Goal: Task Accomplishment & Management: Manage account settings

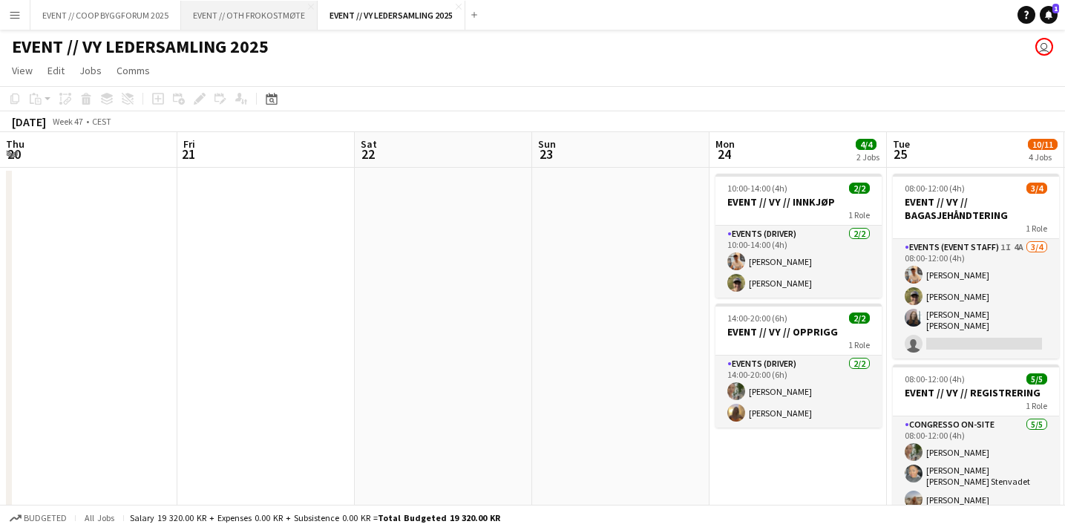
scroll to position [0, 508]
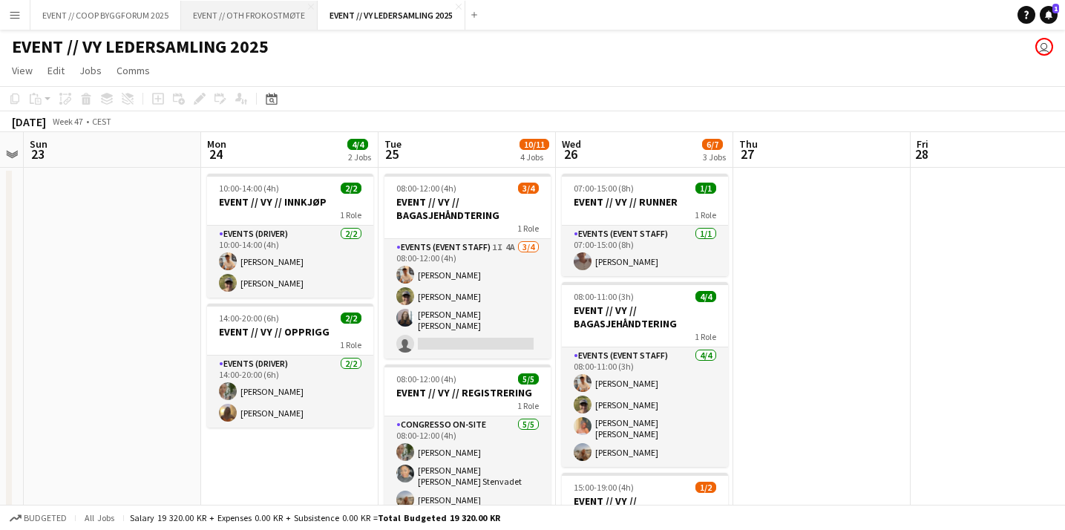
click at [223, 20] on button "EVENT // OTH FROKOSTMØTE Close" at bounding box center [249, 15] width 137 height 29
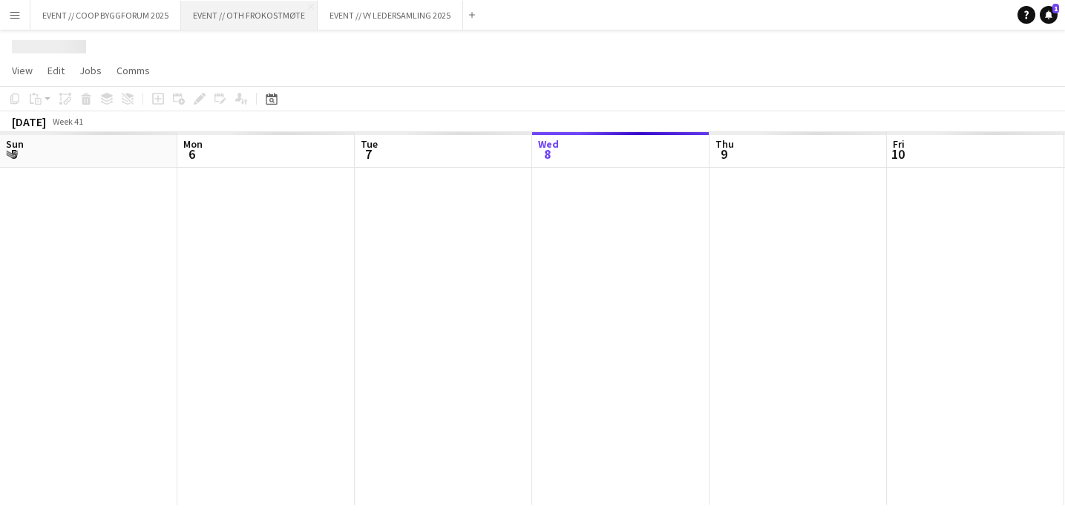
scroll to position [0, 355]
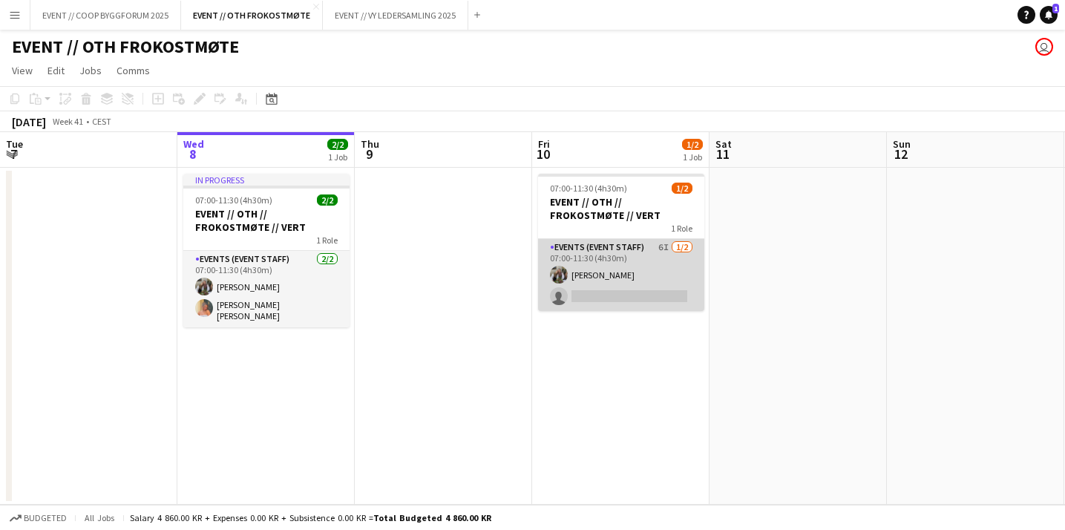
click at [665, 288] on app-card-role "Events (Event Staff) 6I [DATE] 07:00-11:30 (4h30m) [PERSON_NAME] single-neutral…" at bounding box center [621, 275] width 166 height 72
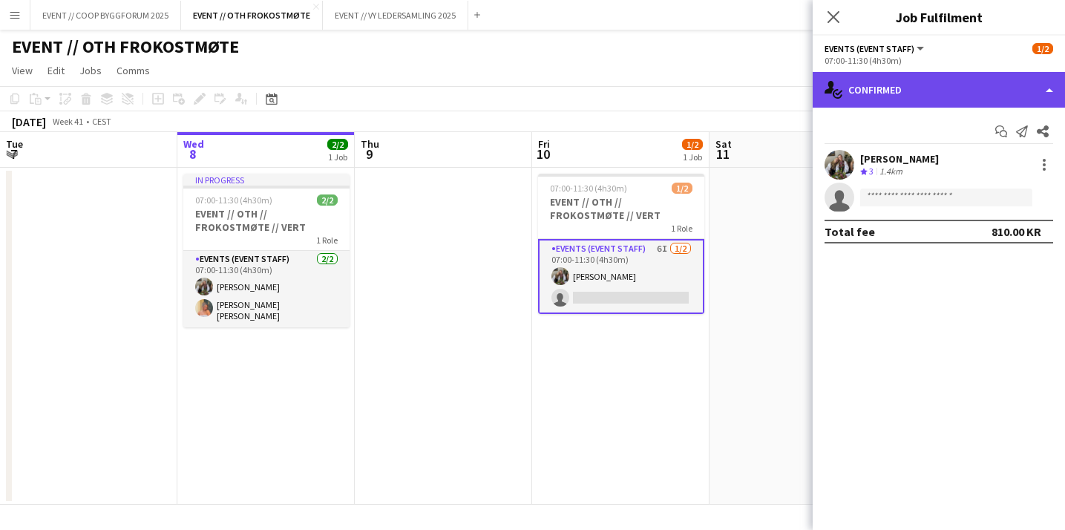
click at [929, 97] on div "single-neutral-actions-check-2 Confirmed" at bounding box center [939, 90] width 252 height 36
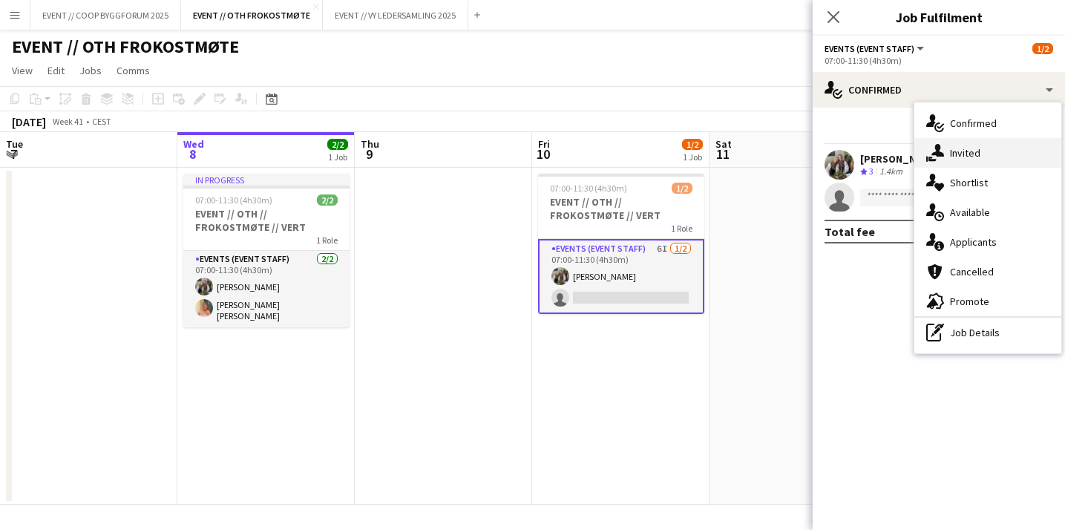
click at [972, 157] on span "Invited" at bounding box center [965, 152] width 30 height 13
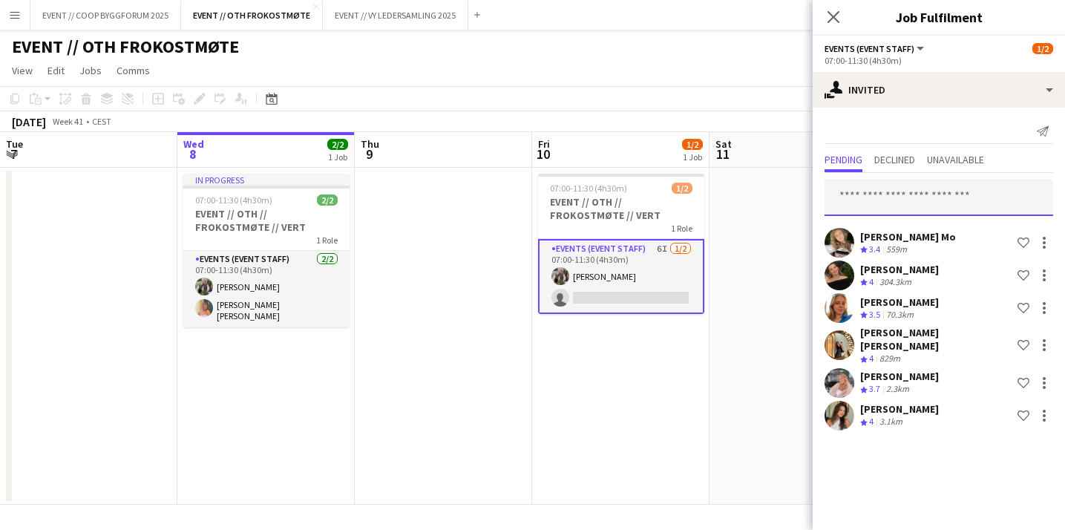
click at [918, 180] on input "text" at bounding box center [939, 197] width 229 height 37
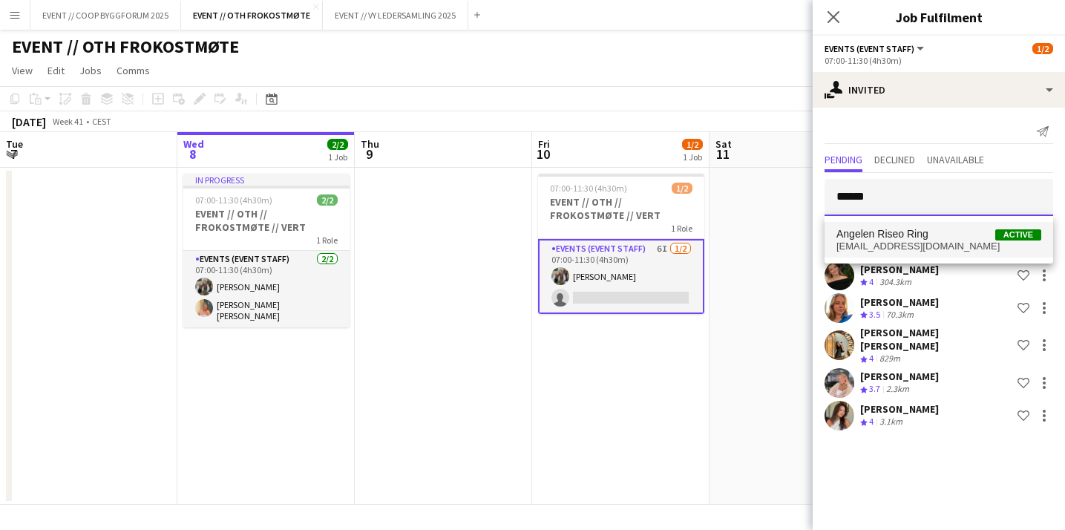
type input "******"
click at [909, 243] on span "[EMAIL_ADDRESS][DOMAIN_NAME]" at bounding box center [939, 247] width 205 height 12
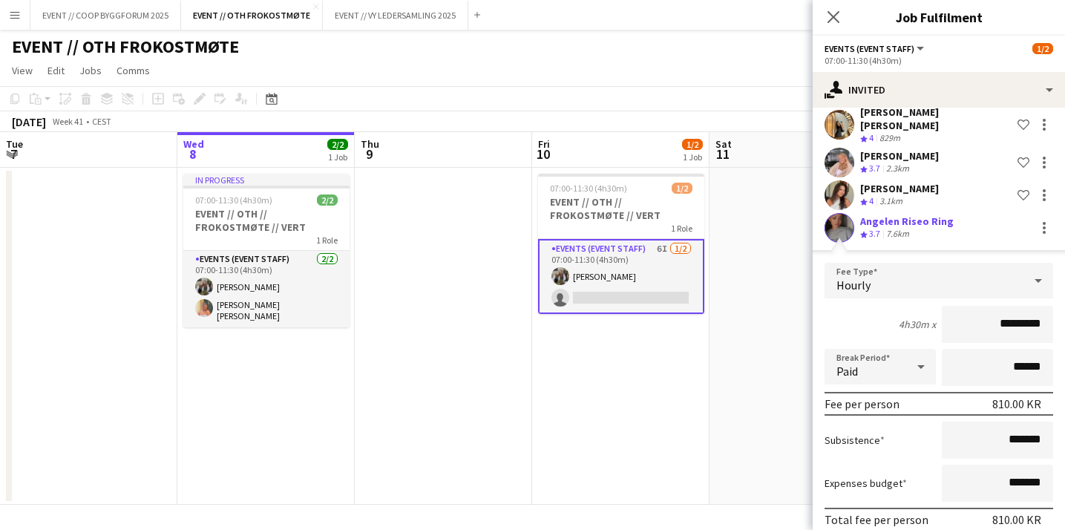
scroll to position [275, 0]
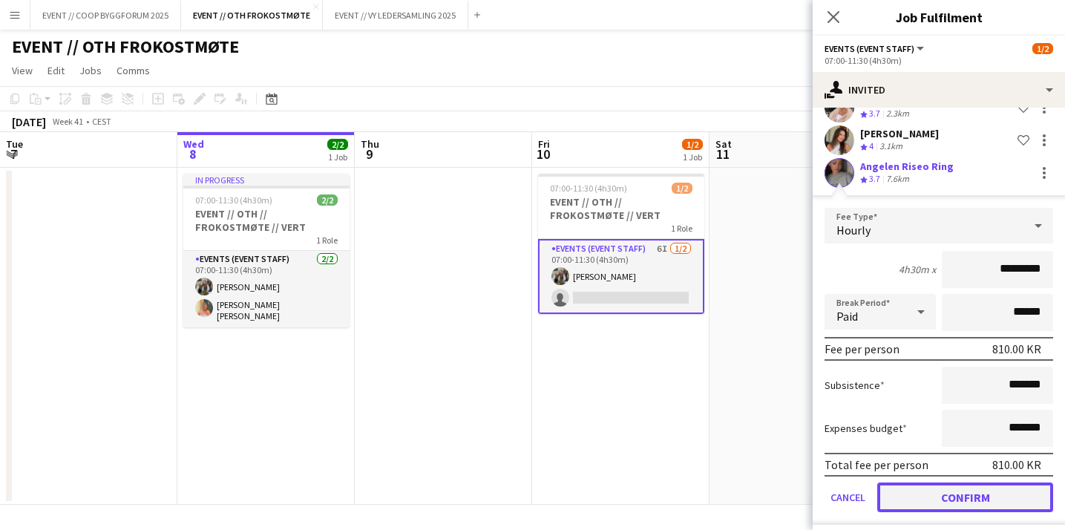
click at [975, 483] on button "Confirm" at bounding box center [965, 498] width 176 height 30
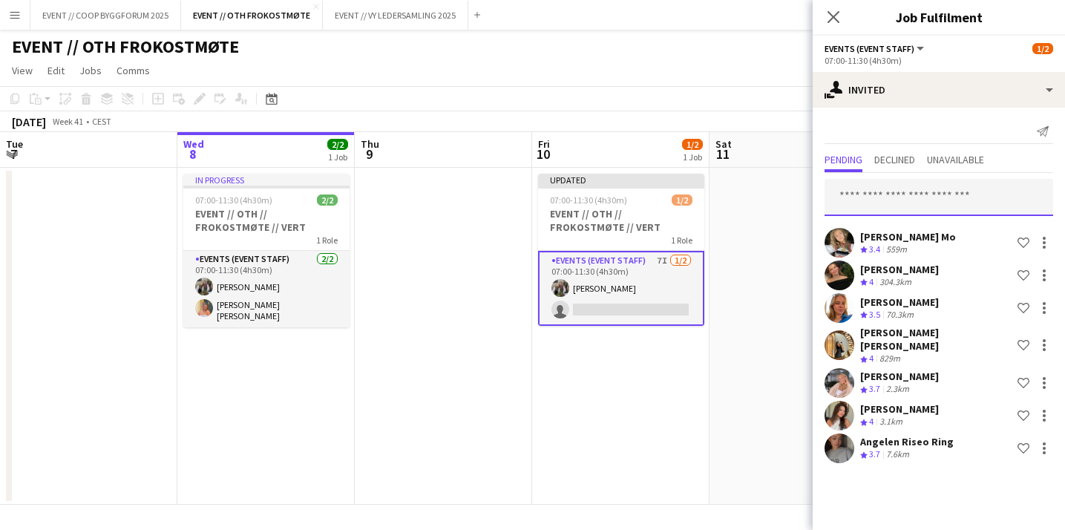
click at [928, 201] on input "text" at bounding box center [939, 197] width 229 height 37
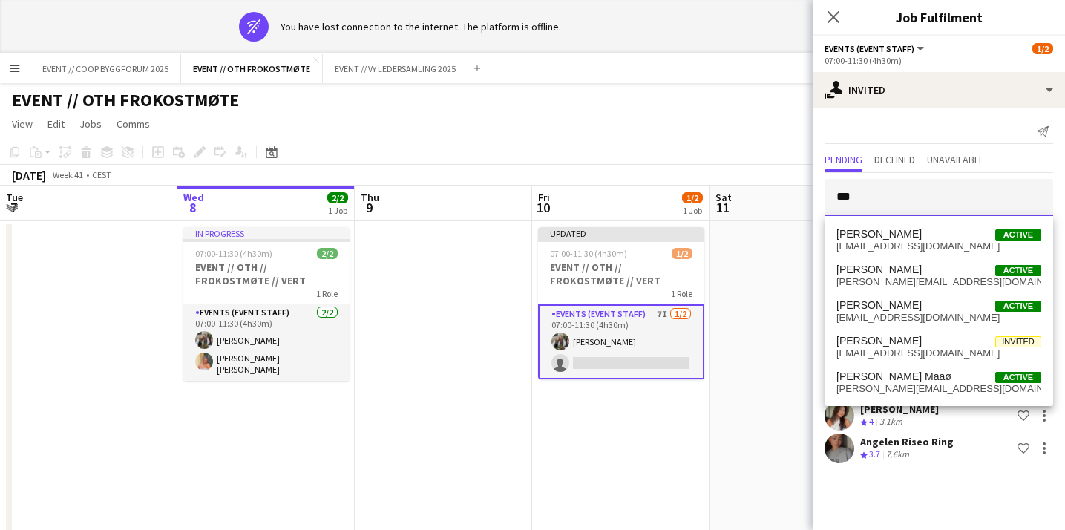
type input "***"
click at [483, 96] on div "EVENT // OTH FROKOSTMØTE user user" at bounding box center [532, 97] width 1065 height 28
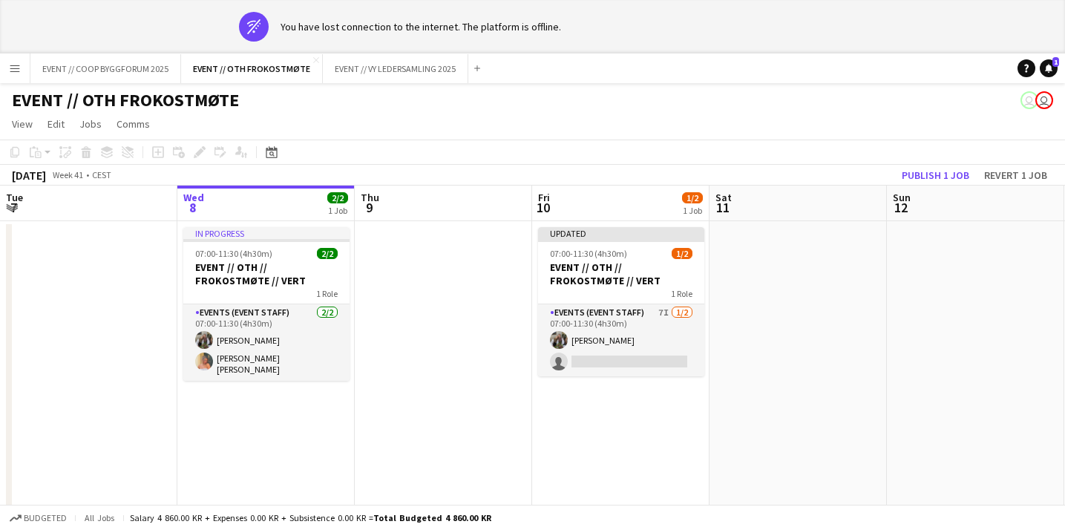
click at [19, 64] on app-icon "Menu" at bounding box center [15, 68] width 12 height 12
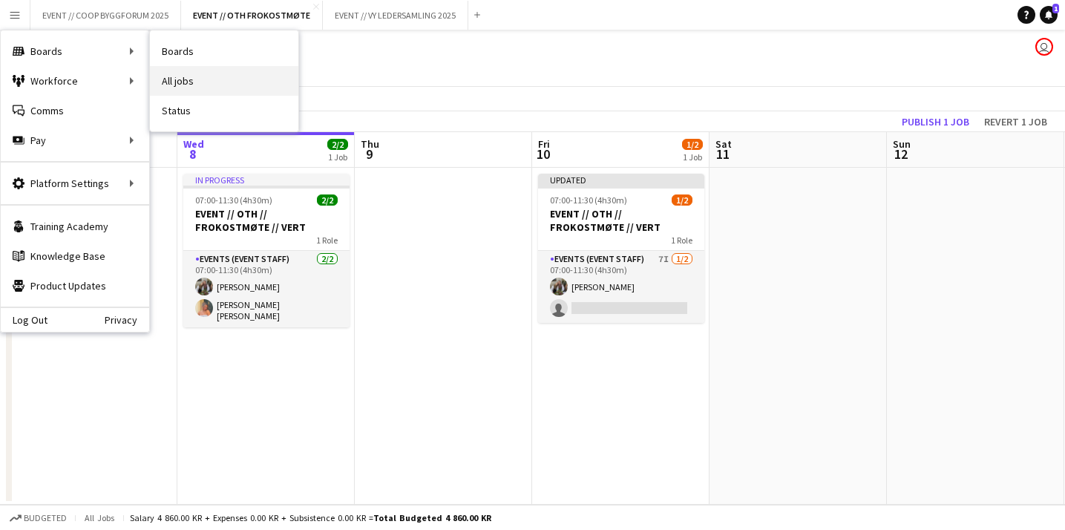
click at [183, 86] on link "All jobs" at bounding box center [224, 81] width 148 height 30
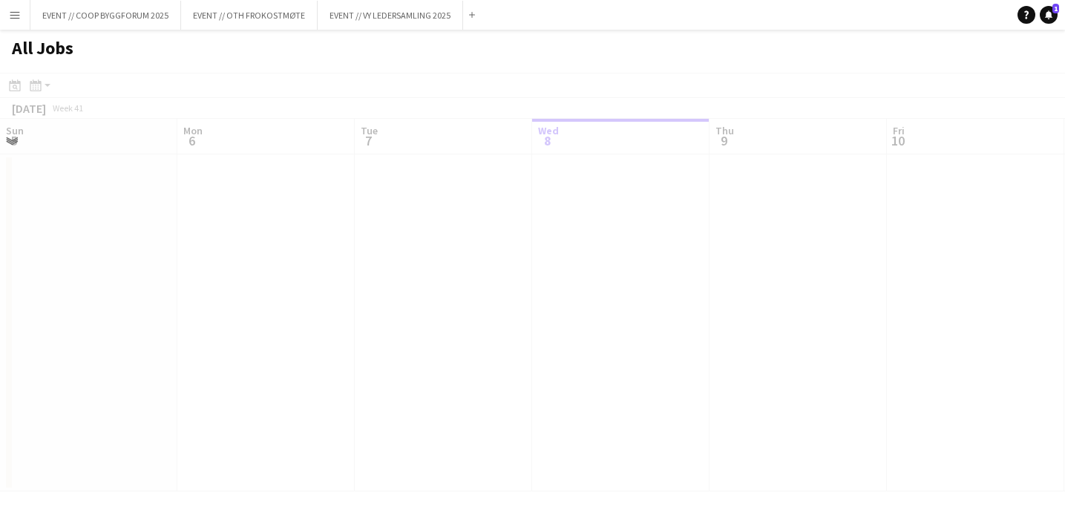
scroll to position [0, 355]
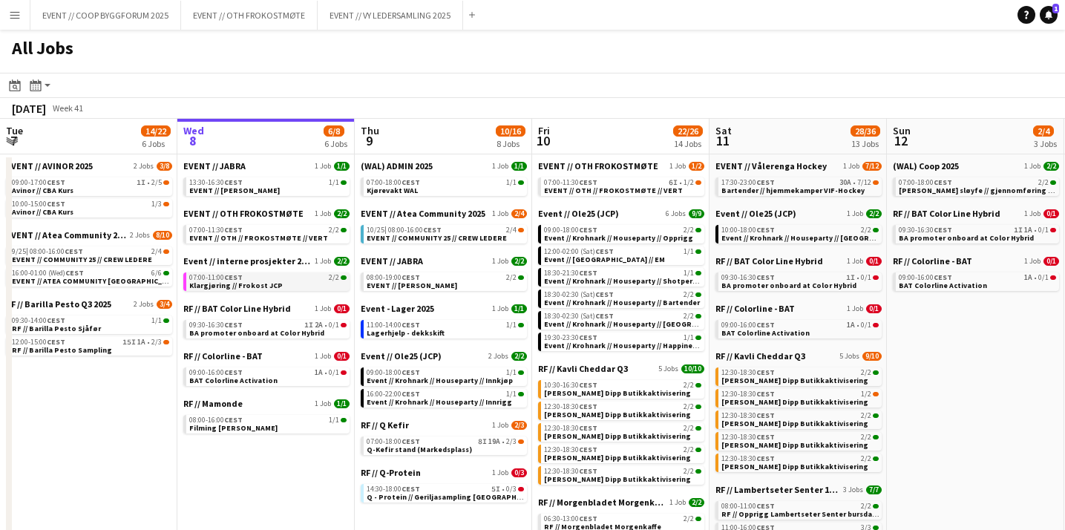
click at [260, 279] on div "07:00-11:00 CEST 2/2" at bounding box center [267, 277] width 157 height 7
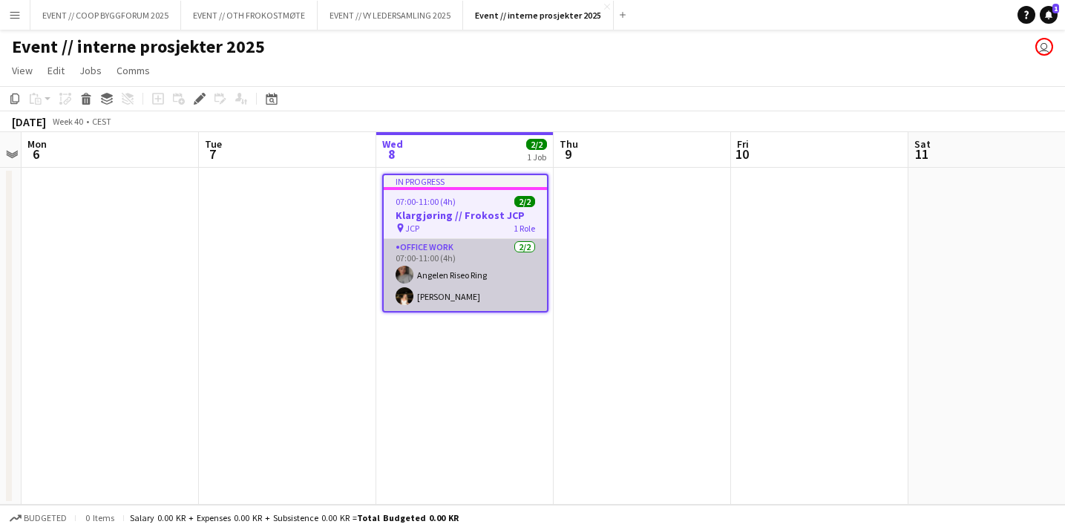
click at [411, 300] on app-user-avatar at bounding box center [405, 296] width 18 height 18
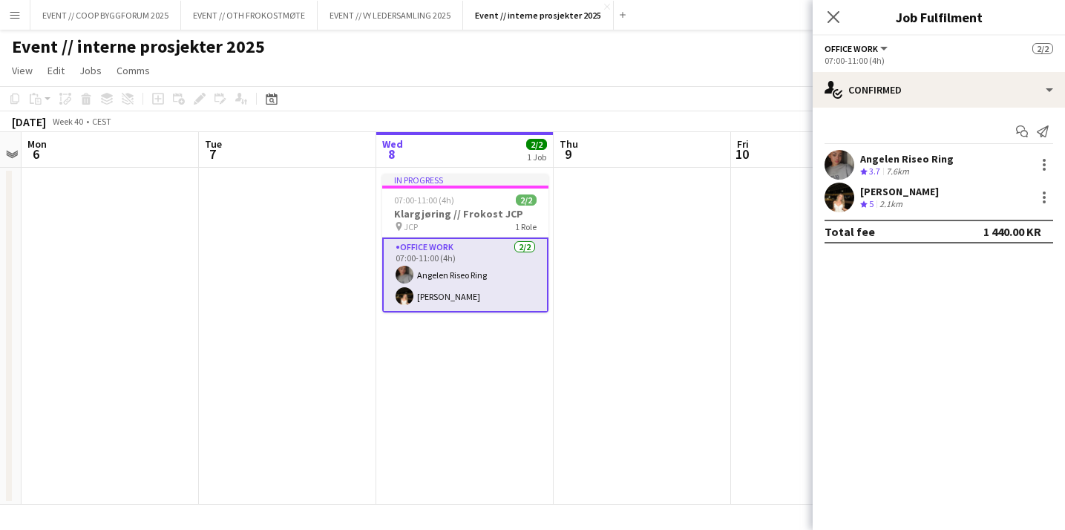
click at [844, 198] on app-user-avatar at bounding box center [840, 198] width 30 height 30
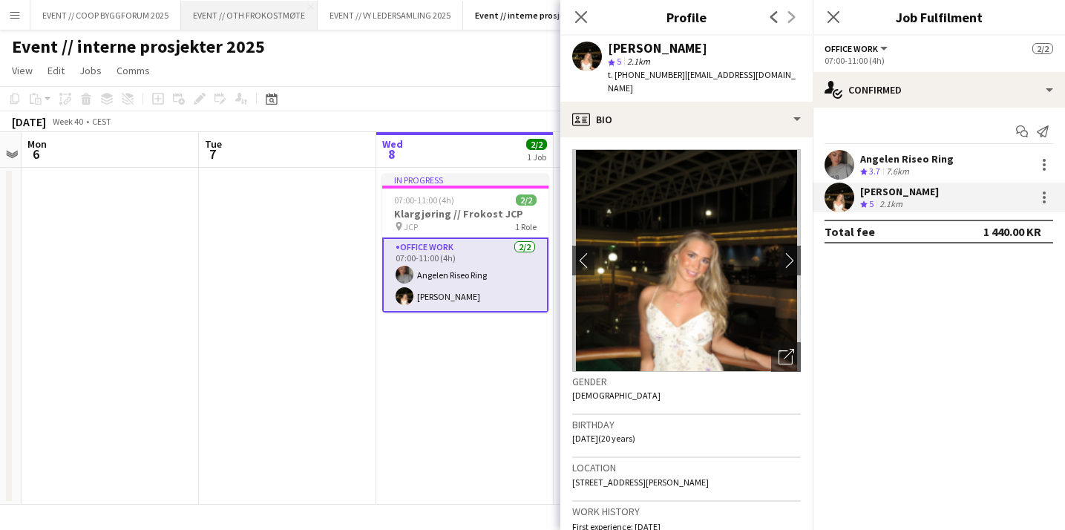
click at [230, 16] on button "EVENT // OTH FROKOSTMØTE Close" at bounding box center [249, 15] width 137 height 29
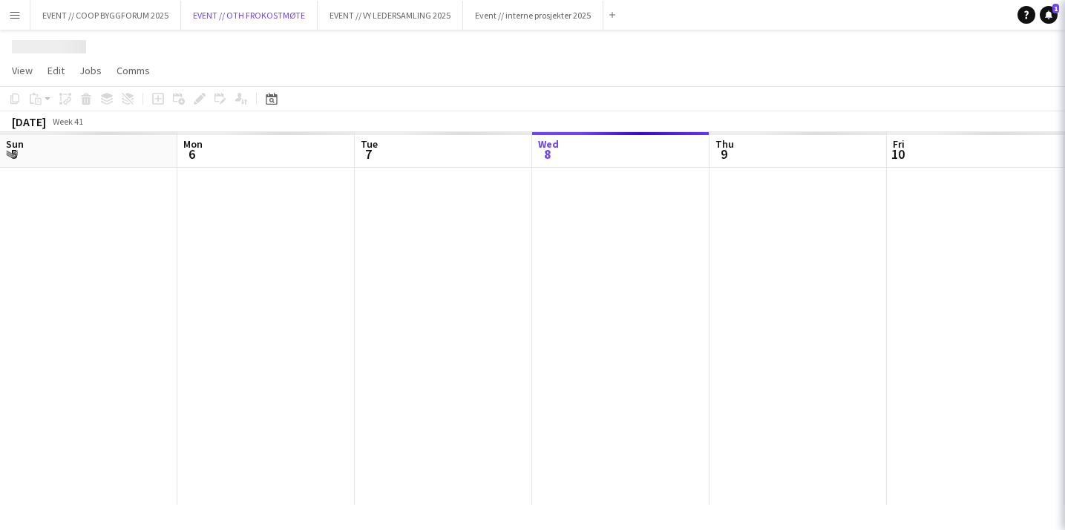
scroll to position [0, 355]
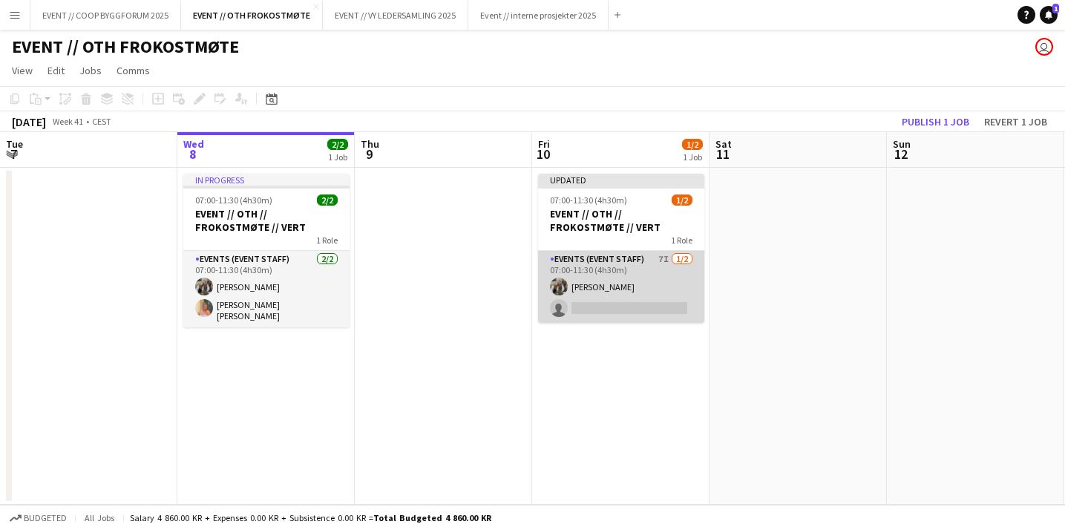
click at [621, 305] on app-card-role "Events (Event Staff) 7I 1/2 07:00-11:30 (4h30m) Vilde Bakke single-neutral-acti…" at bounding box center [621, 287] width 166 height 72
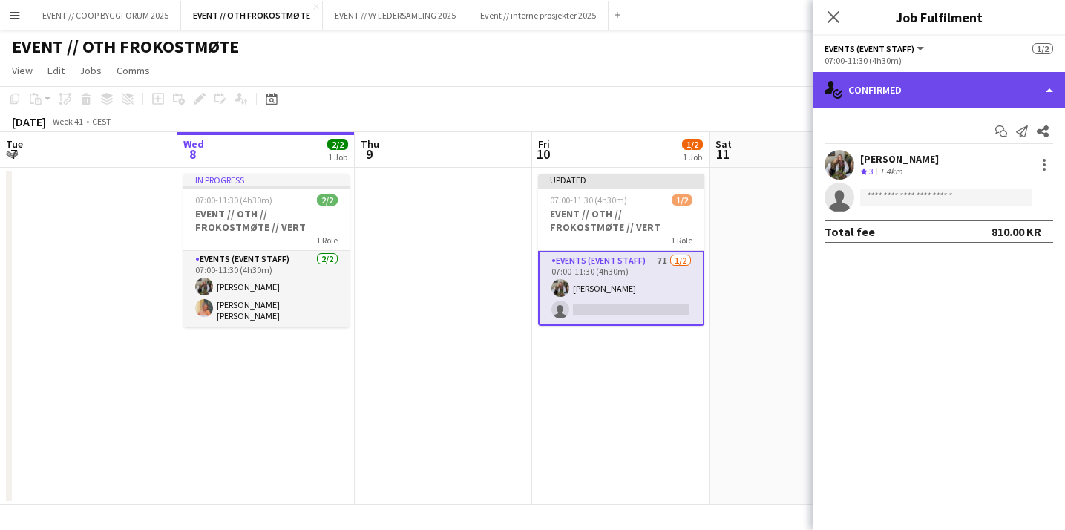
click at [903, 97] on div "single-neutral-actions-check-2 Confirmed" at bounding box center [939, 90] width 252 height 36
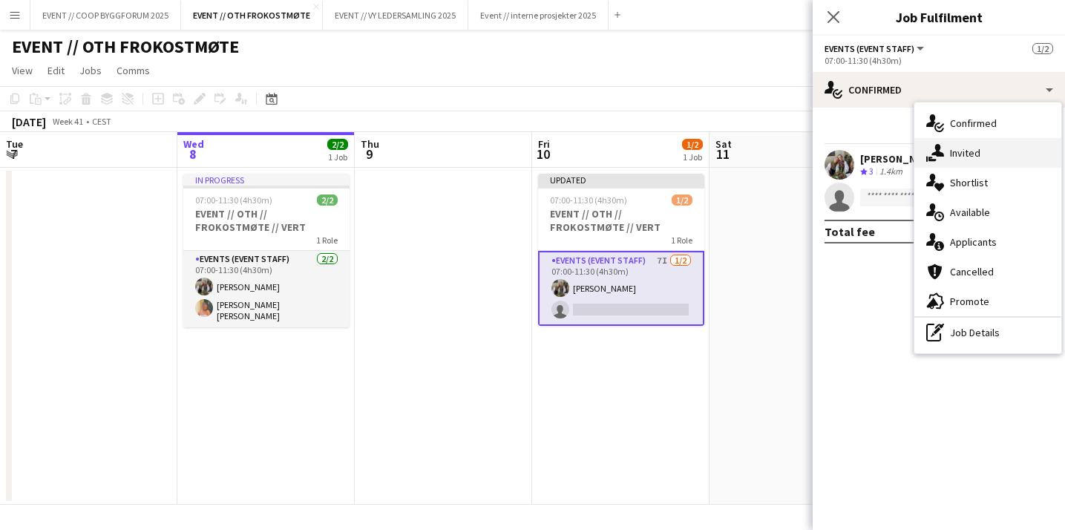
click at [975, 154] on span "Invited" at bounding box center [965, 152] width 30 height 13
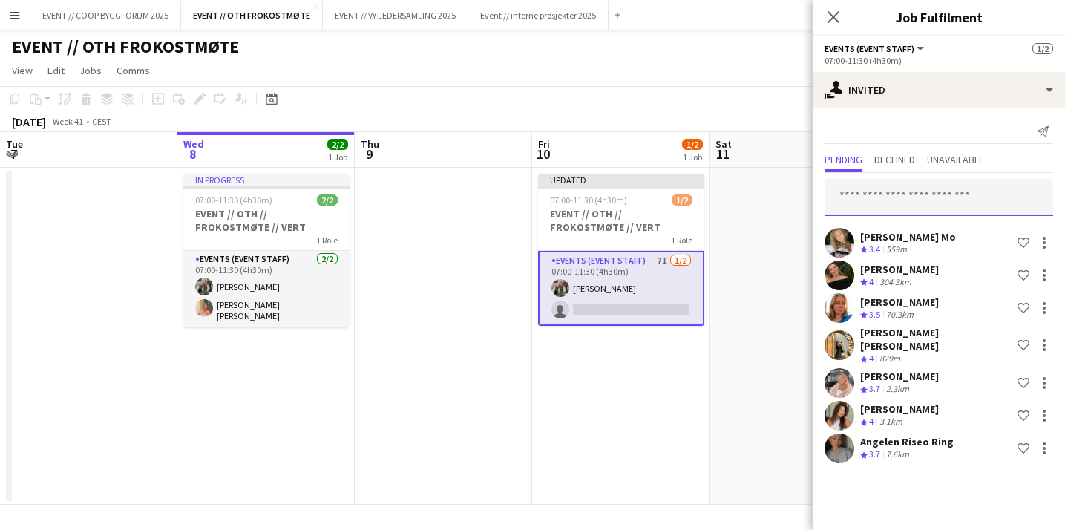
click at [893, 194] on input "text" at bounding box center [939, 197] width 229 height 37
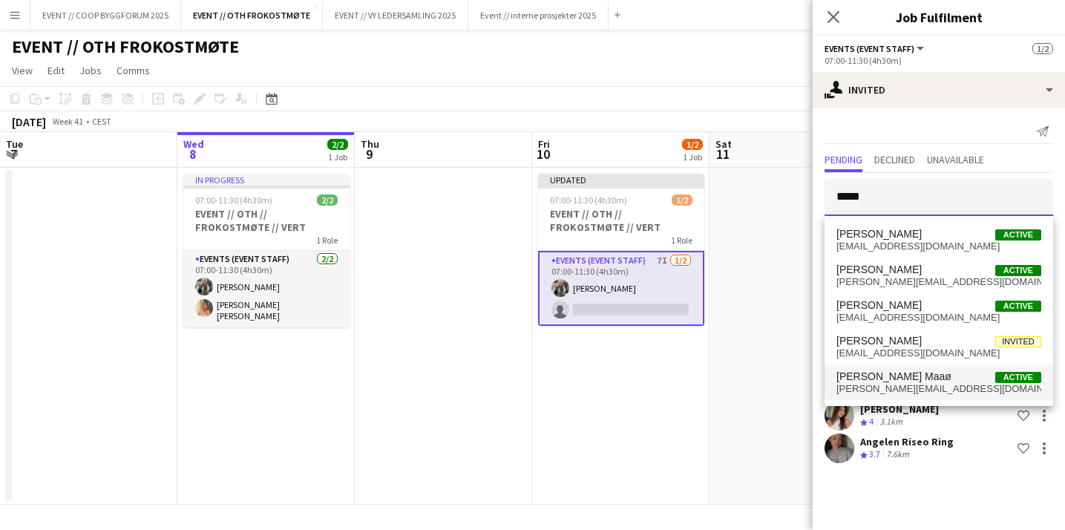
type input "*****"
click at [893, 376] on span "[PERSON_NAME] Maaø" at bounding box center [894, 376] width 115 height 13
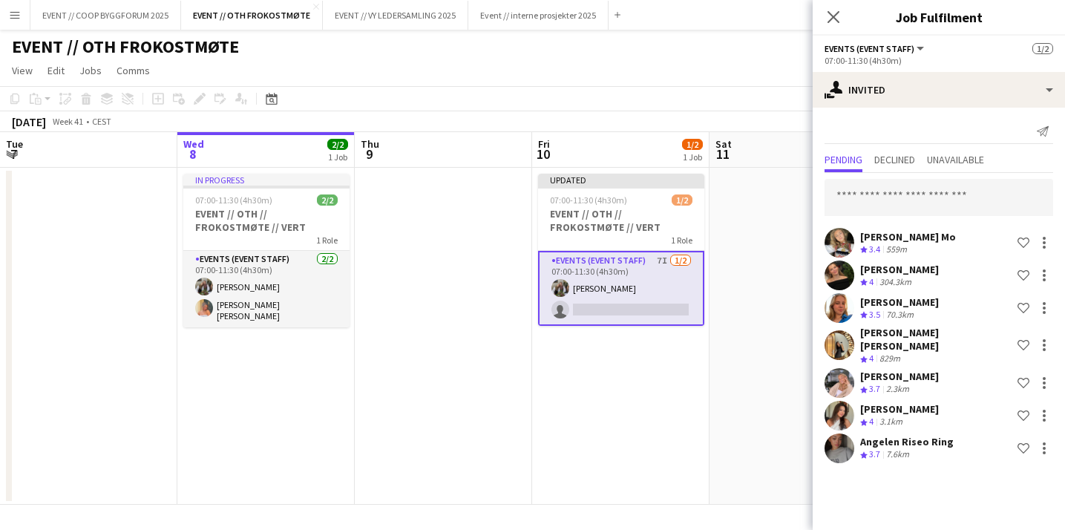
scroll to position [243, 0]
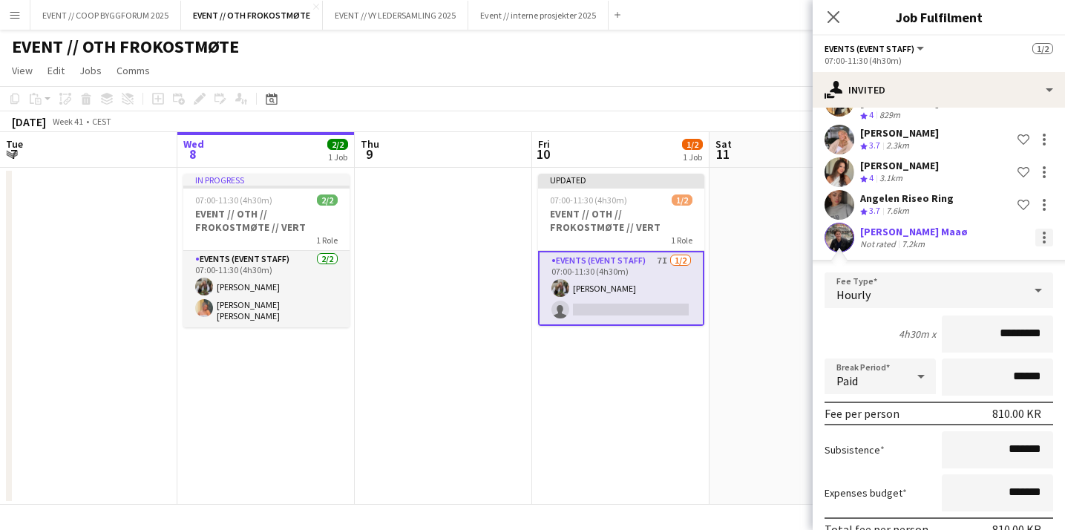
click at [1044, 232] on div at bounding box center [1044, 233] width 3 height 3
click at [976, 357] on span "Cancel invitation" at bounding box center [997, 361] width 87 height 13
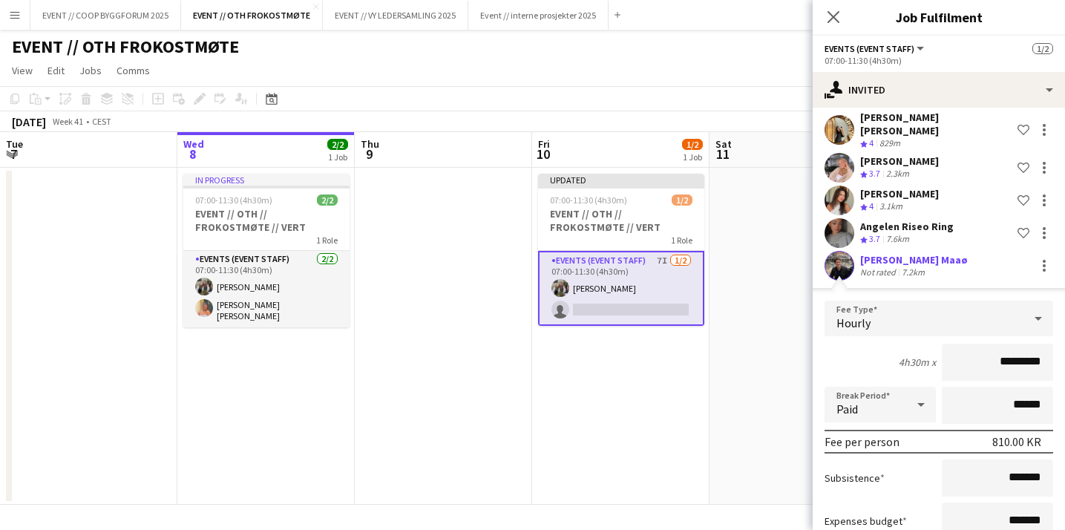
scroll to position [216, 0]
click at [1037, 256] on div at bounding box center [1045, 265] width 18 height 18
click at [985, 393] on span "Cancel invitation" at bounding box center [997, 388] width 87 height 13
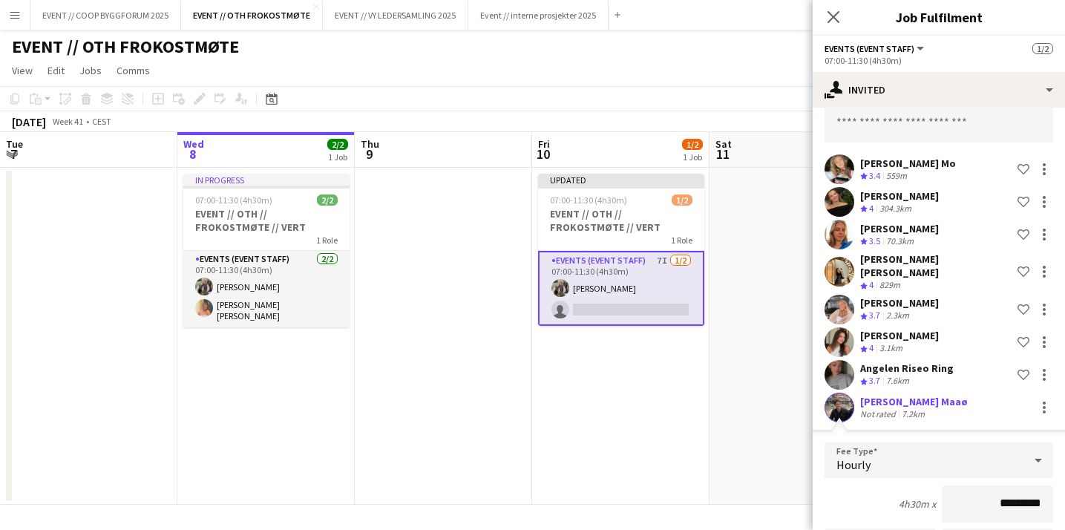
scroll to position [0, 0]
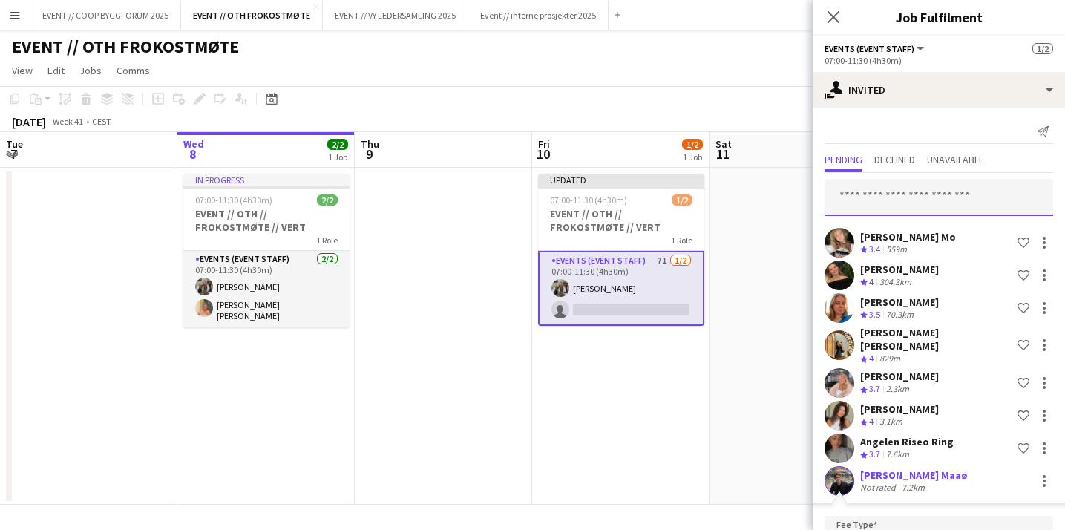
click at [897, 190] on input "text" at bounding box center [939, 197] width 229 height 37
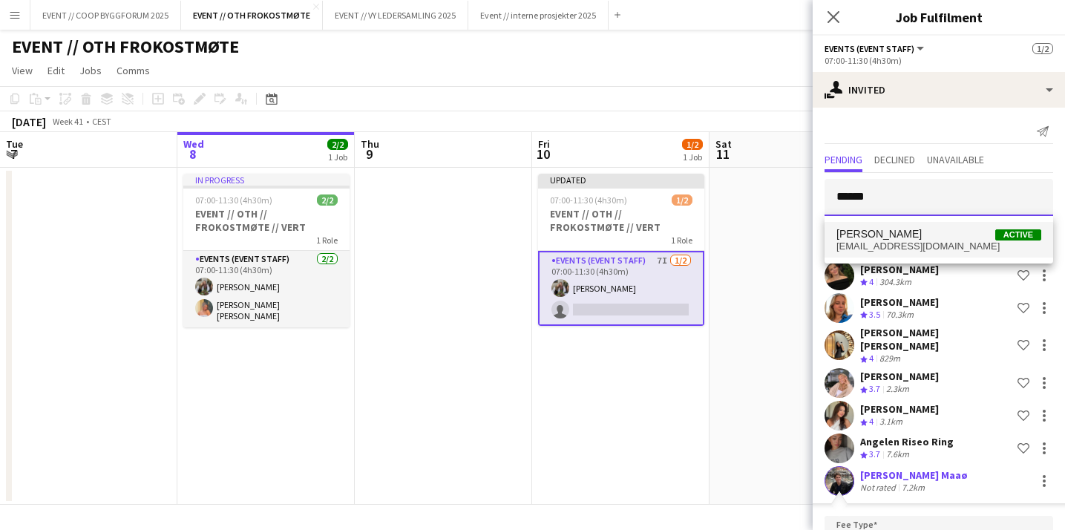
type input "******"
click at [906, 238] on span "Filipa Martinsen Rognan" at bounding box center [879, 234] width 85 height 13
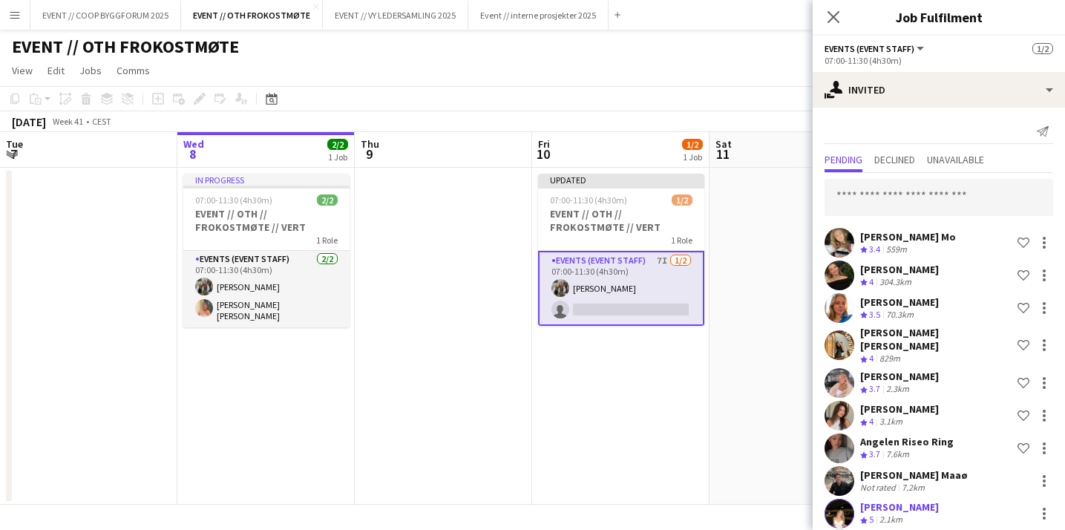
scroll to position [341, 0]
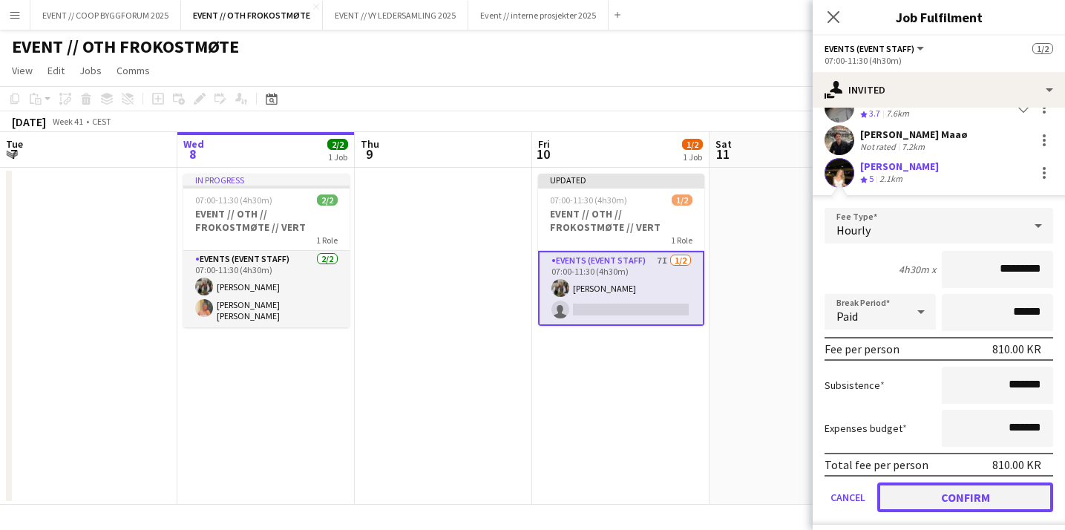
click at [898, 486] on button "Confirm" at bounding box center [965, 498] width 176 height 30
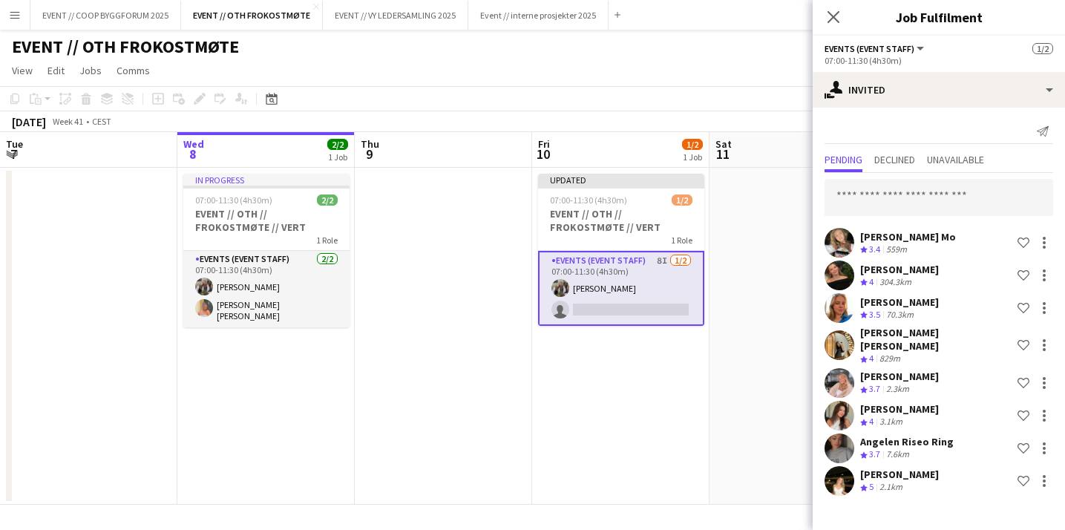
click at [750, 353] on app-date-cell at bounding box center [798, 336] width 177 height 337
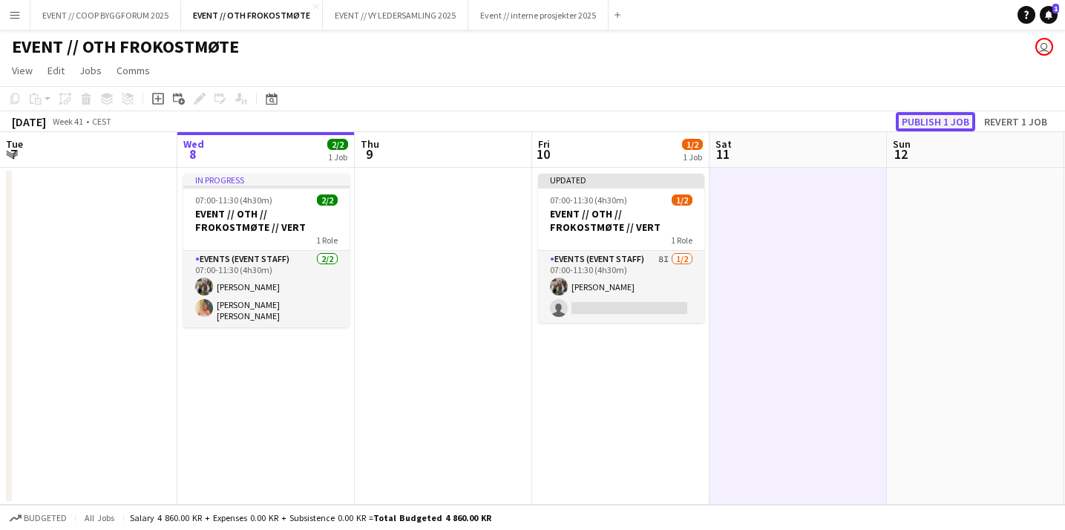
click at [932, 112] on button "Publish 1 job" at bounding box center [935, 121] width 79 height 19
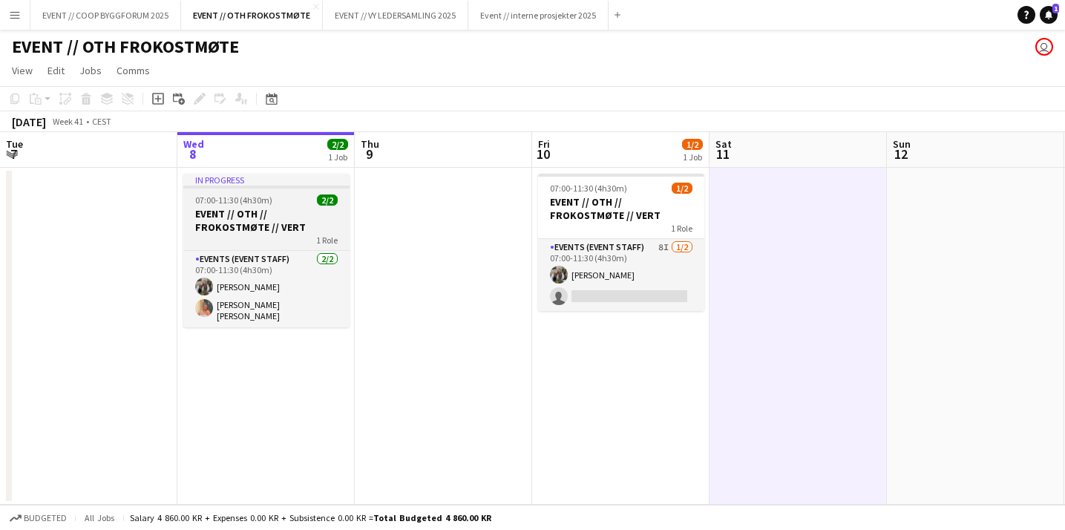
click at [255, 223] on h3 "EVENT // OTH // FROKOSTMØTE // VERT" at bounding box center [266, 220] width 166 height 27
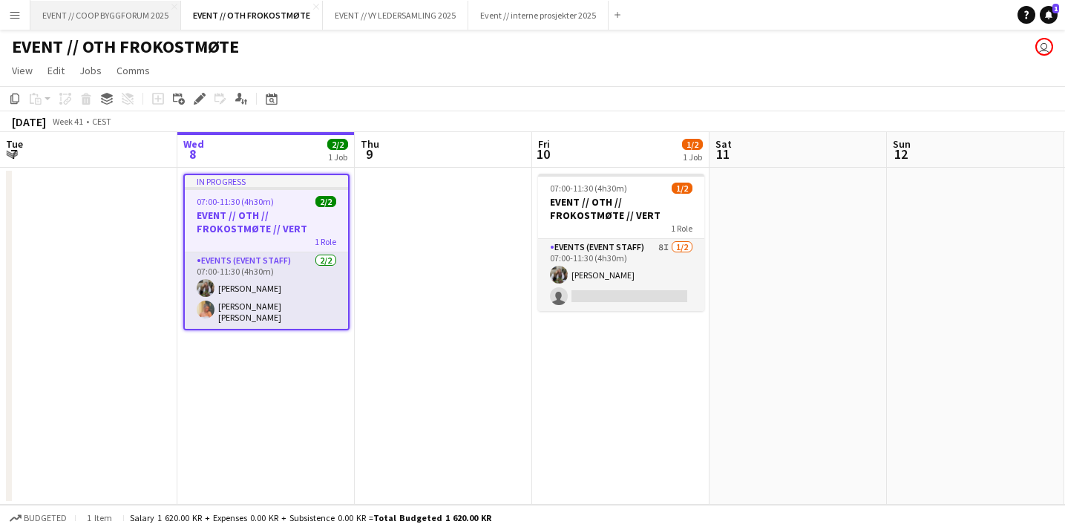
click at [135, 24] on button "EVENT // COOP BYGGFORUM 2025 Close" at bounding box center [105, 15] width 151 height 29
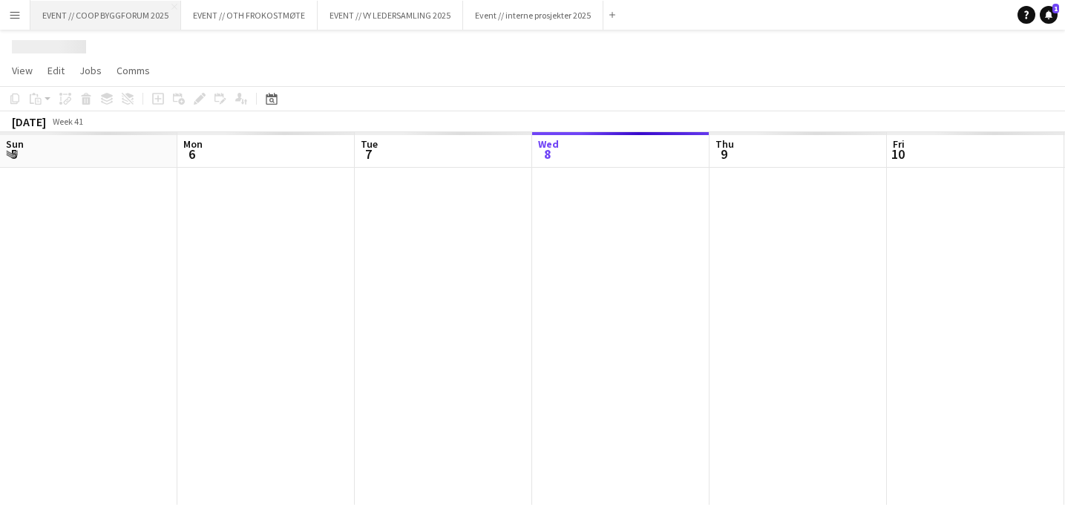
scroll to position [0, 355]
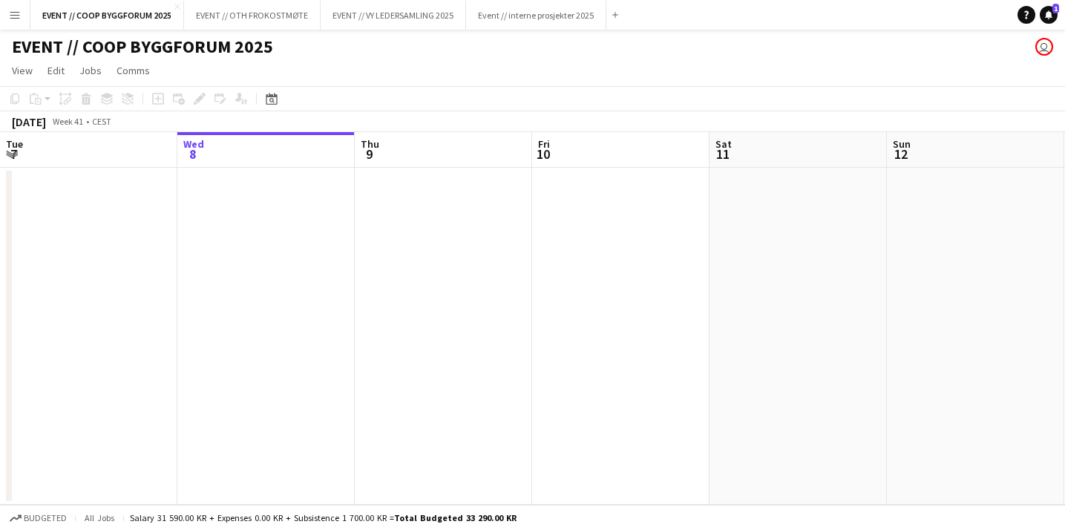
click at [245, 224] on app-date-cell at bounding box center [265, 336] width 177 height 337
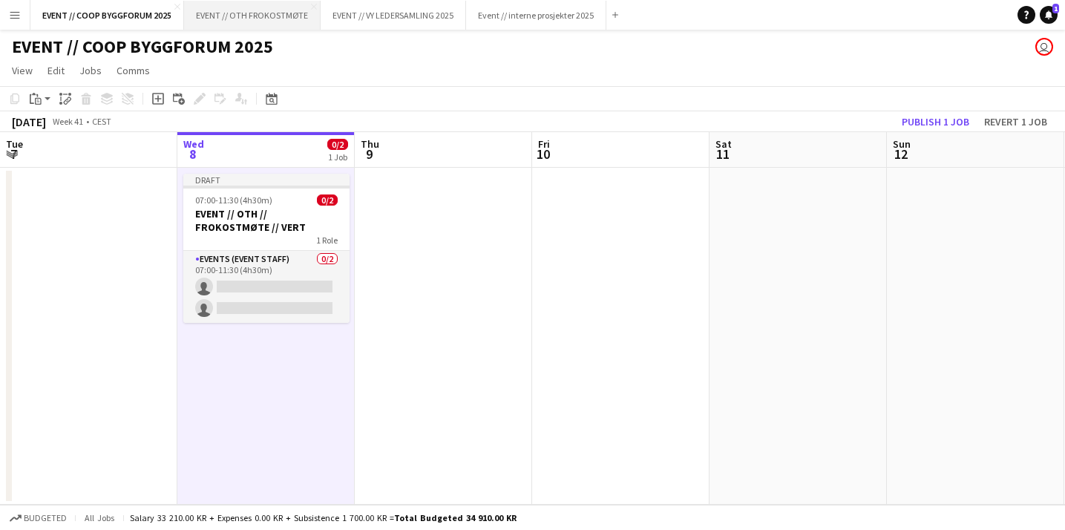
click at [272, 19] on button "EVENT // OTH FROKOSTMØTE Close" at bounding box center [252, 15] width 137 height 29
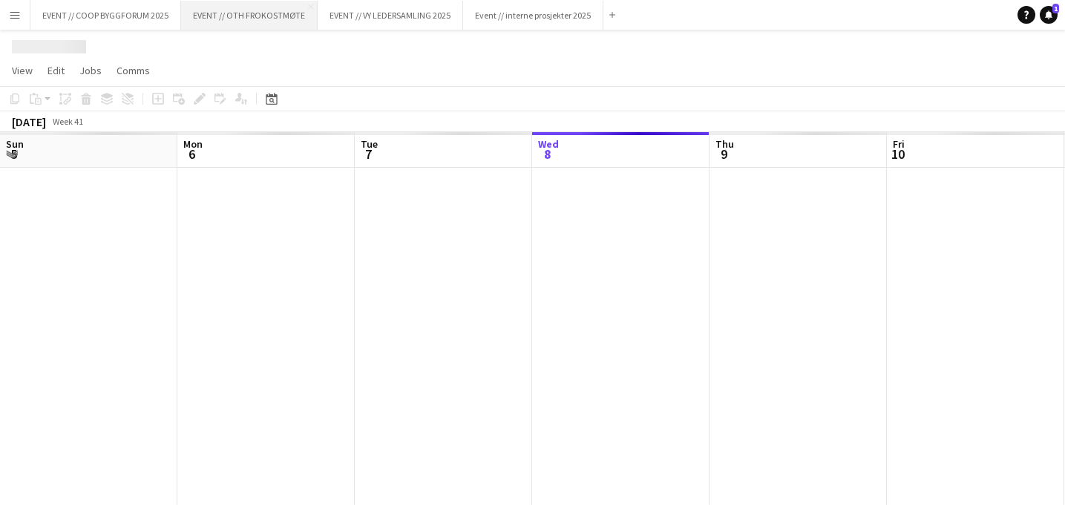
scroll to position [0, 355]
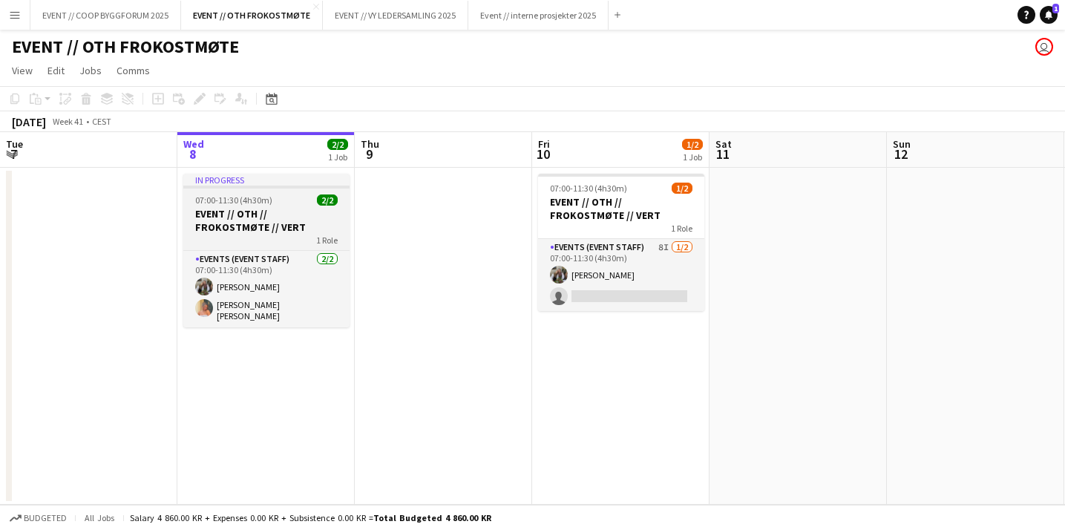
click at [263, 217] on h3 "EVENT // OTH // FROKOSTMØTE // VERT" at bounding box center [266, 220] width 166 height 27
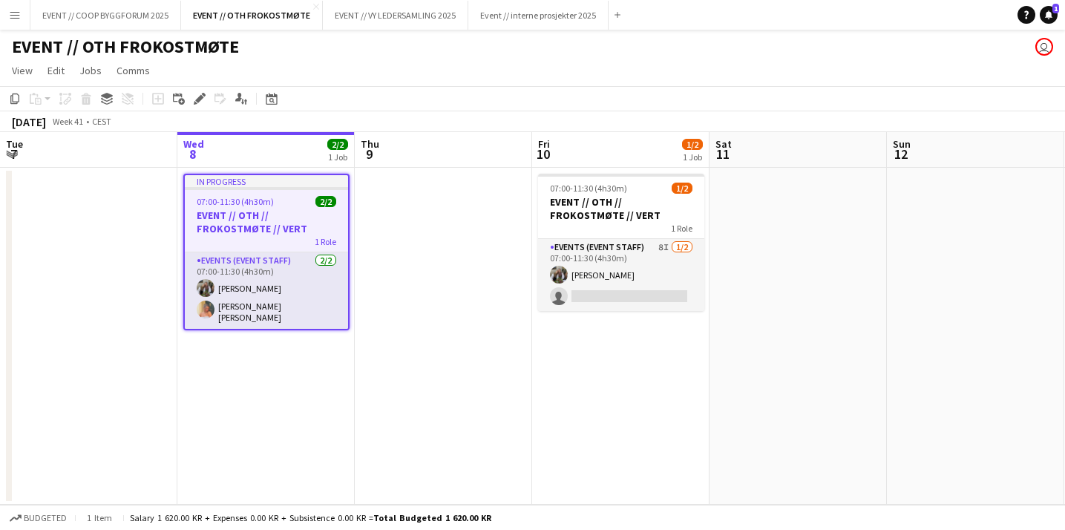
click at [454, 337] on app-date-cell at bounding box center [443, 336] width 177 height 337
